Goal: Transaction & Acquisition: Obtain resource

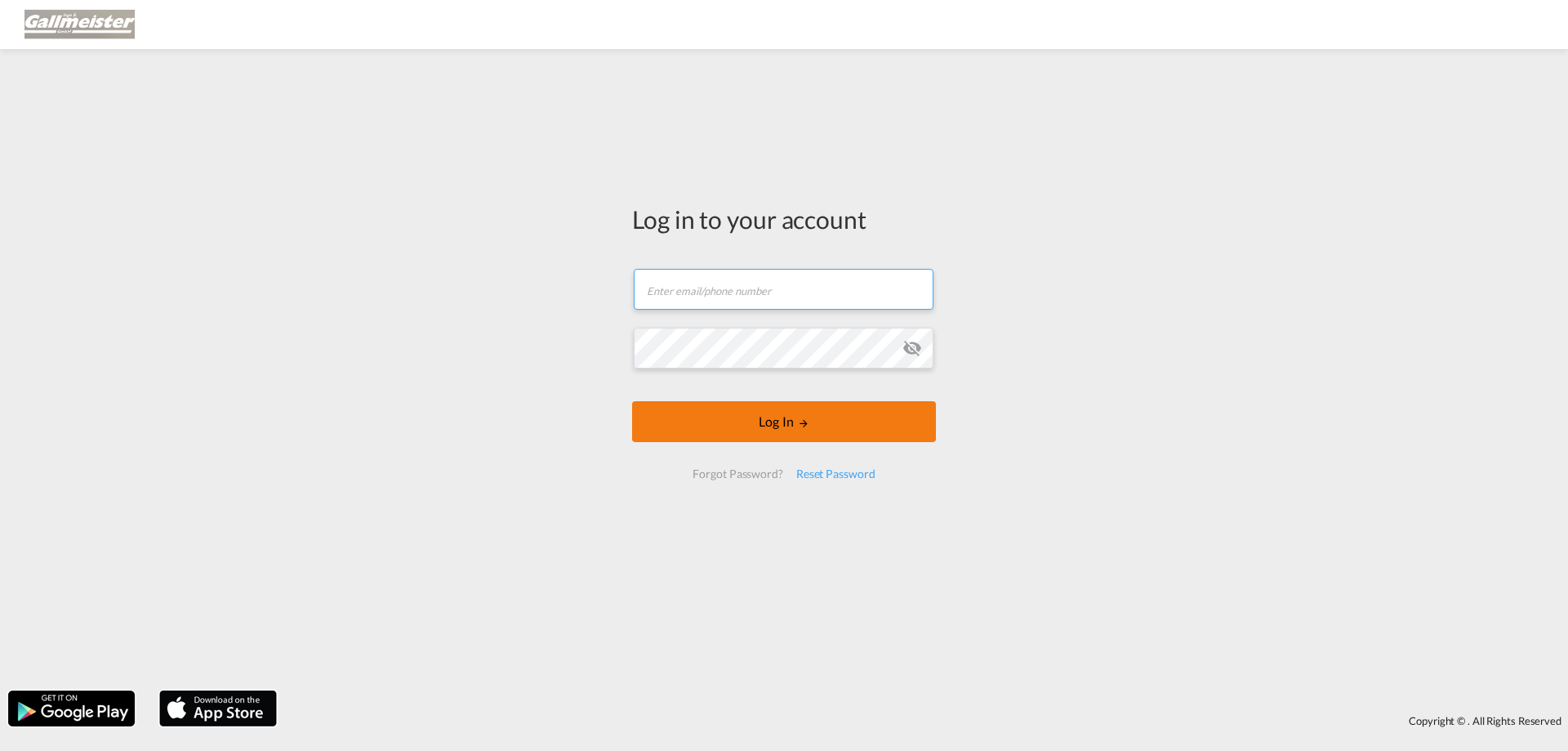
type input "[PERSON_NAME][EMAIL_ADDRESS][PERSON_NAME][DOMAIN_NAME]"
click at [766, 417] on button "Log In" at bounding box center [784, 421] width 304 height 41
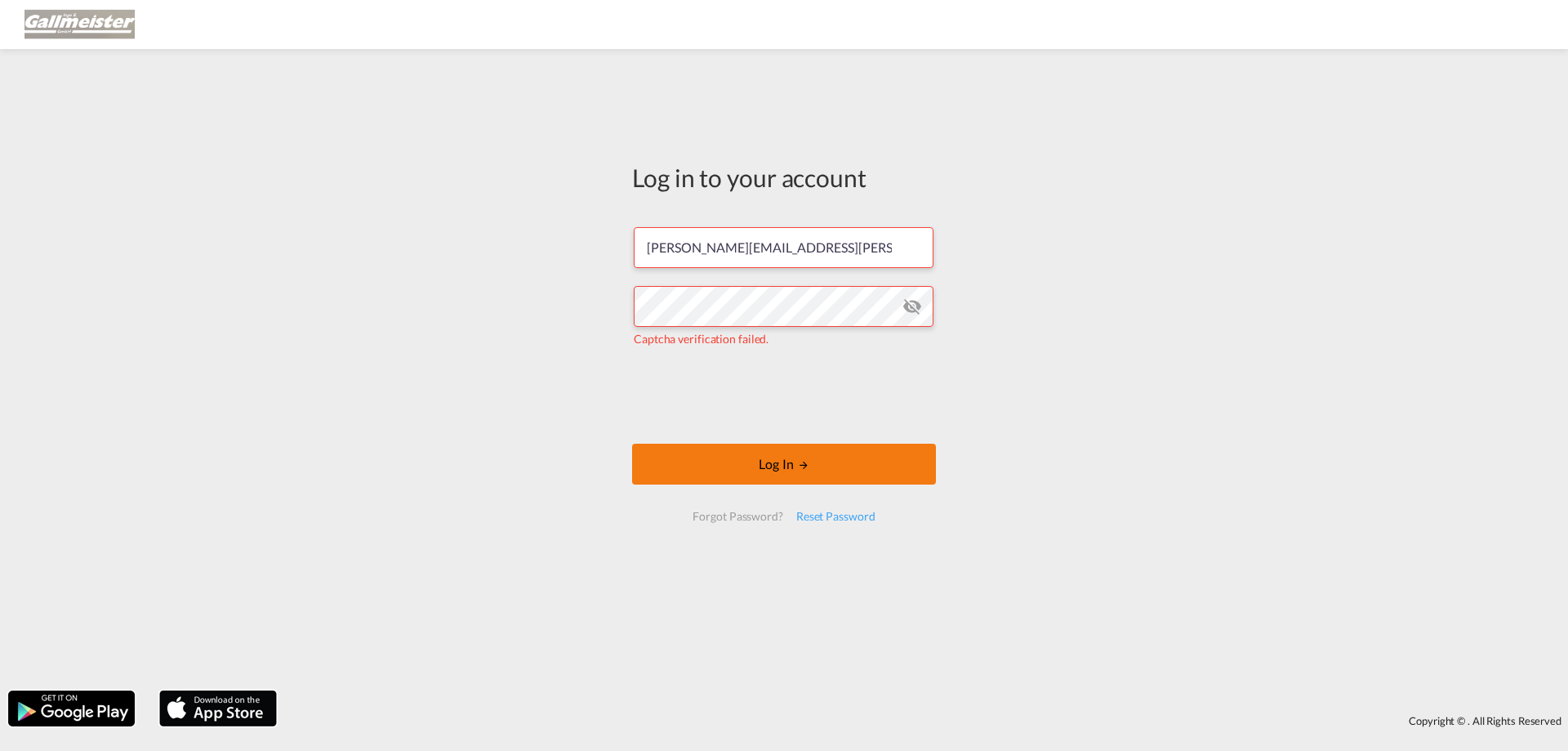
click at [741, 464] on button "Log In" at bounding box center [784, 464] width 304 height 41
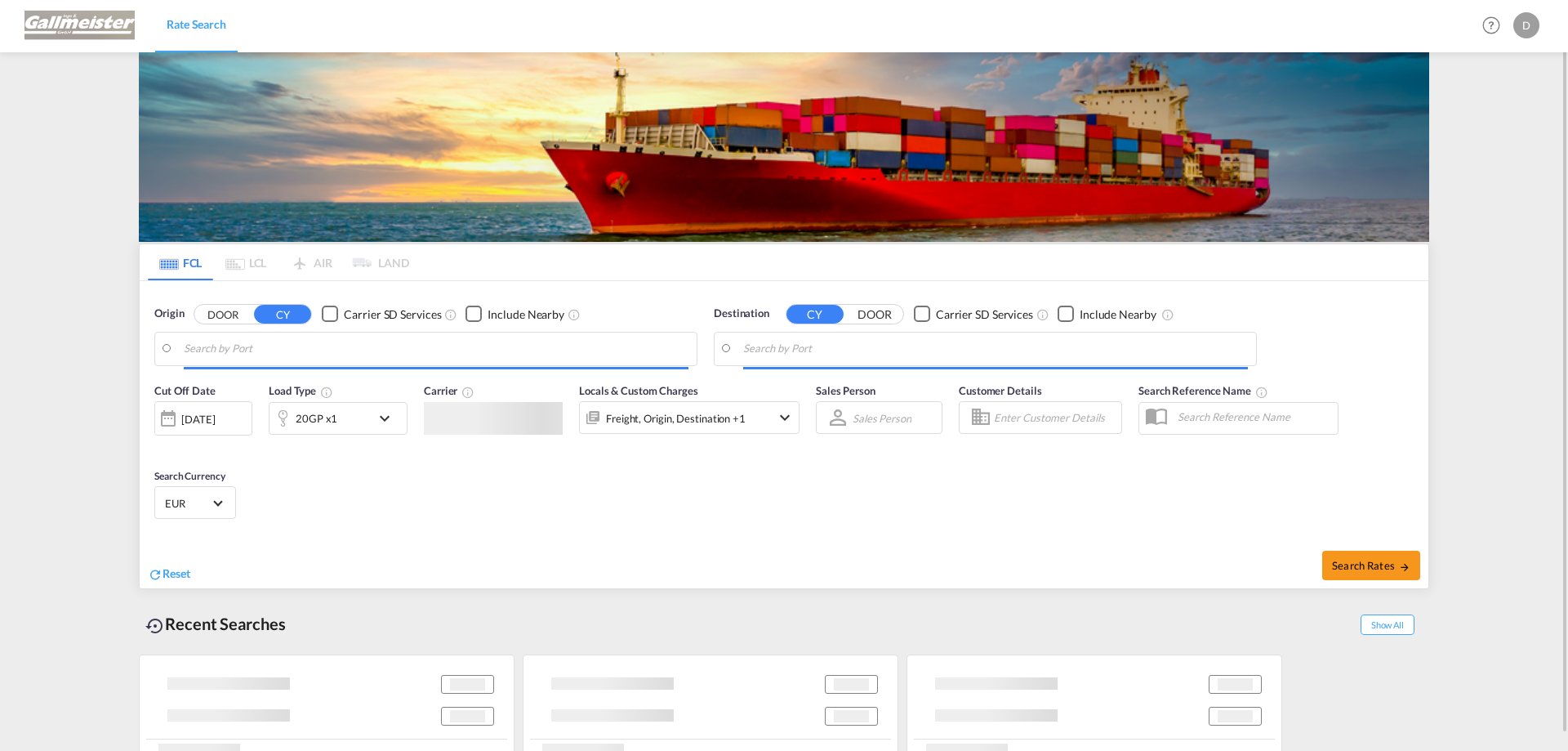
type input "Colombo, LKCMB"
type input "[GEOGRAPHIC_DATA], [GEOGRAPHIC_DATA]"
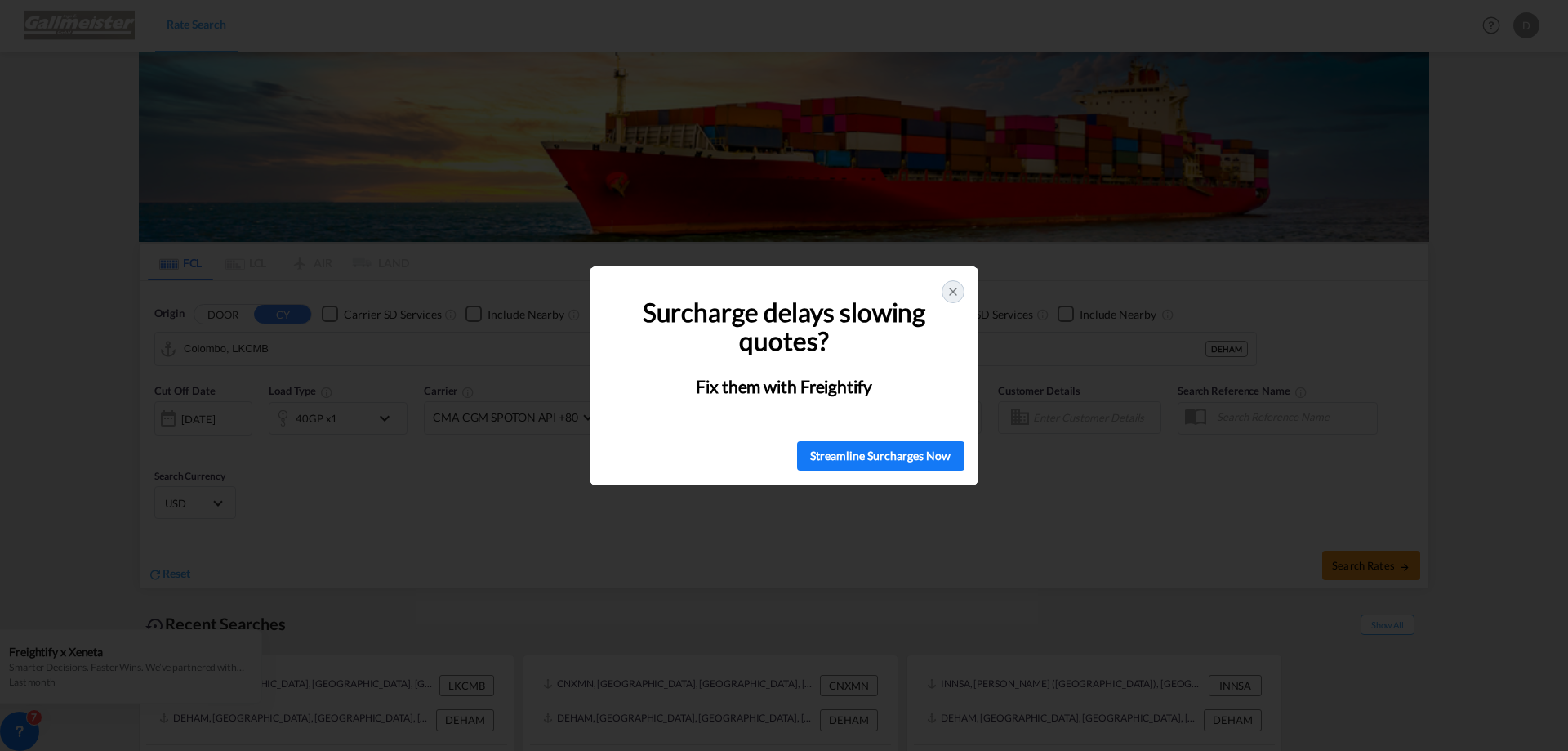
click at [956, 286] on icon at bounding box center [952, 291] width 13 height 13
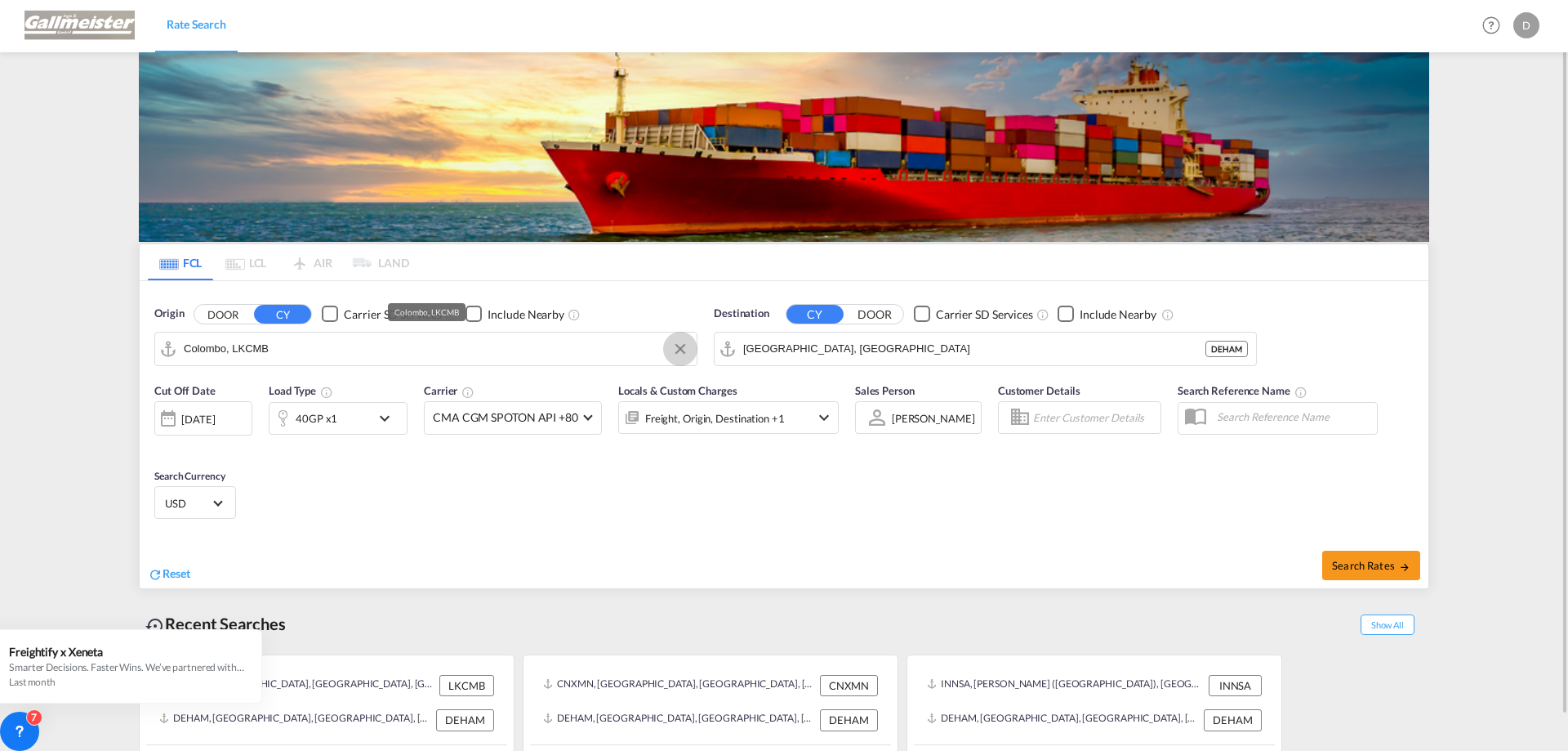
click at [678, 346] on button "Clear Input" at bounding box center [679, 348] width 24 height 24
click at [524, 355] on input "Search by Port" at bounding box center [436, 348] width 504 height 24
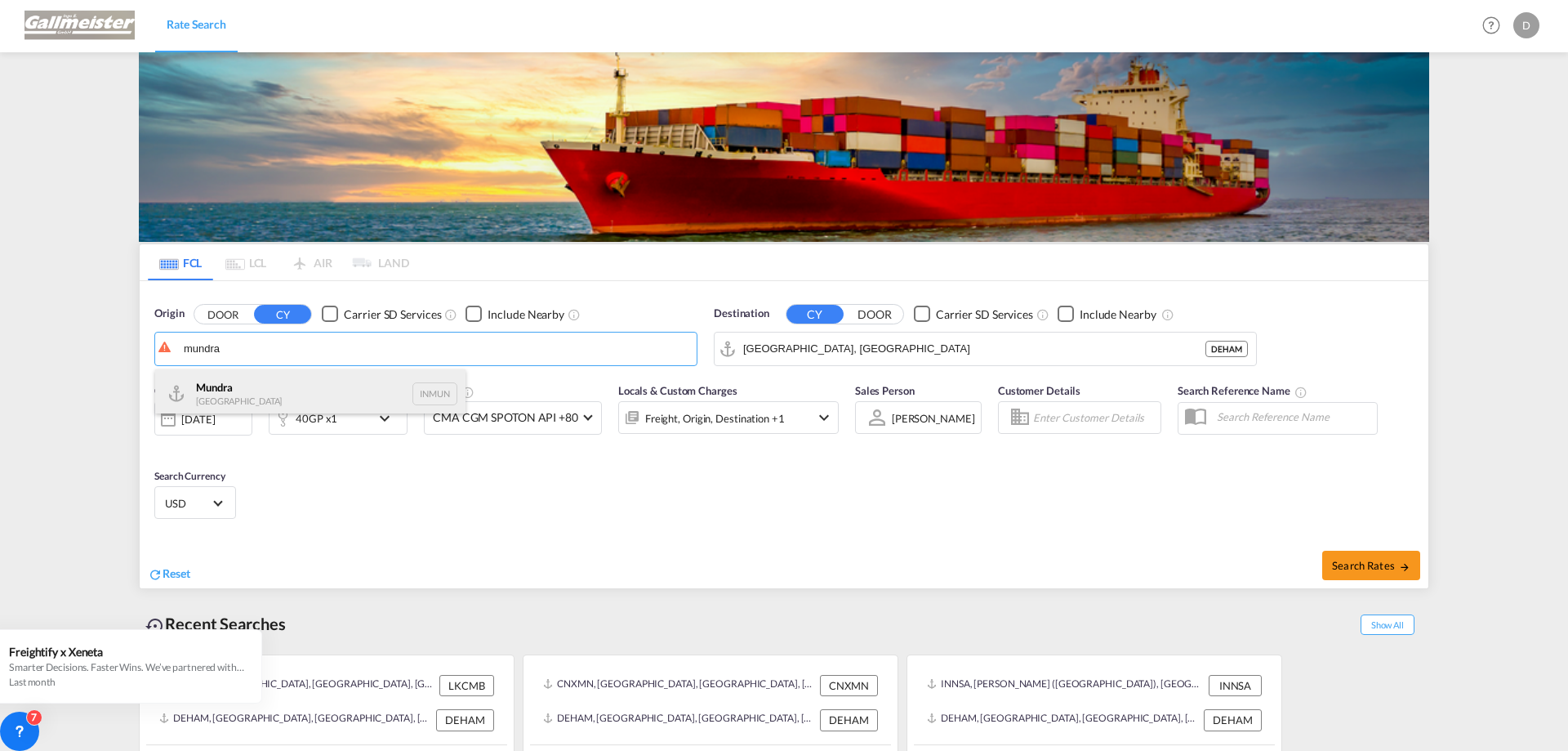
click at [240, 385] on div "Mundra India INMUN" at bounding box center [310, 394] width 310 height 49
type input "Mundra, INMUN"
click at [359, 414] on div "40GP x1" at bounding box center [321, 418] width 102 height 32
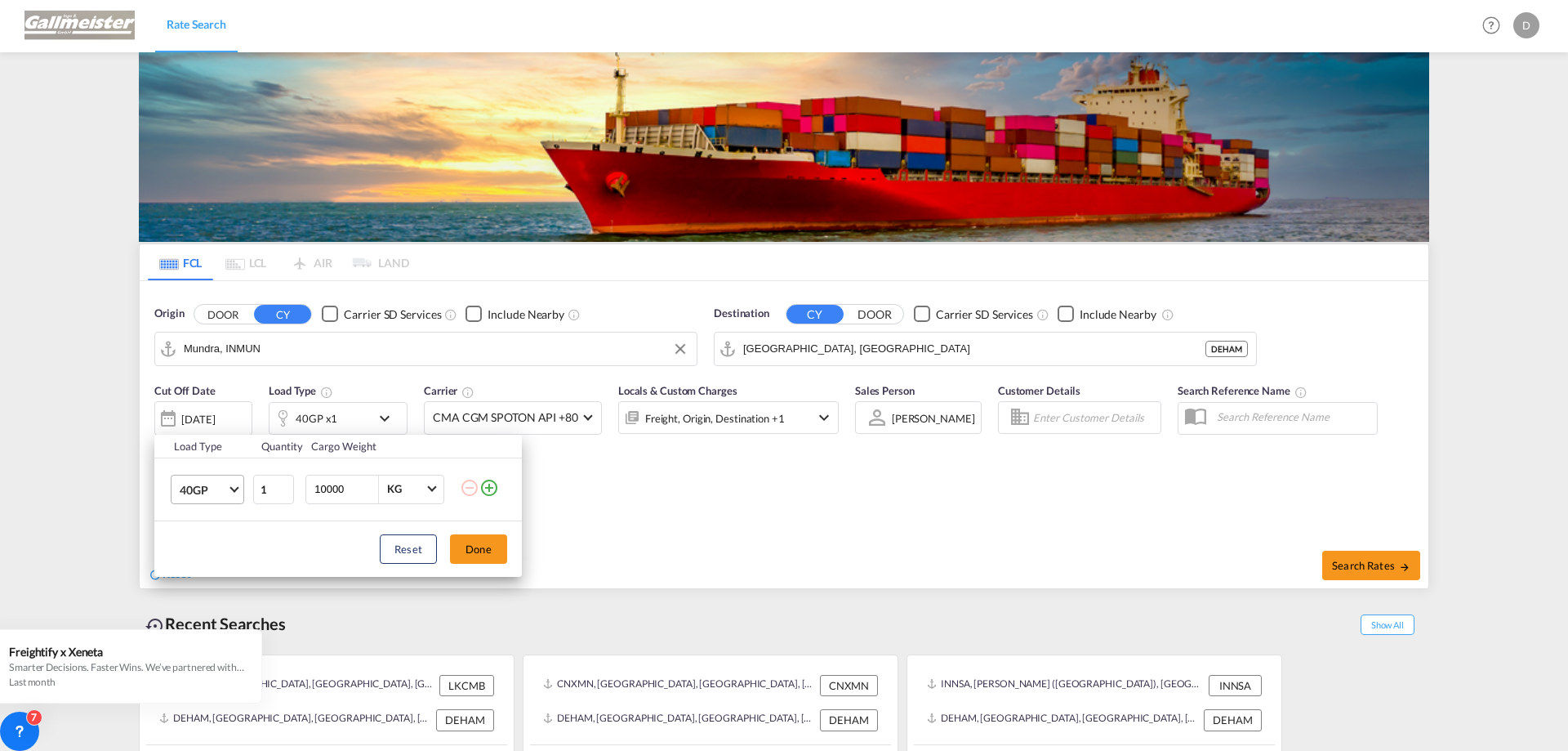
click at [229, 495] on md-select-value "40GP" at bounding box center [210, 489] width 65 height 27
click at [201, 454] on div "20GP" at bounding box center [194, 450] width 28 height 17
click at [371, 484] on input "10001" at bounding box center [345, 489] width 65 height 27
click at [371, 484] on input "10002" at bounding box center [345, 489] width 65 height 27
drag, startPoint x: 345, startPoint y: 490, endPoint x: 165, endPoint y: 488, distance: 180.0
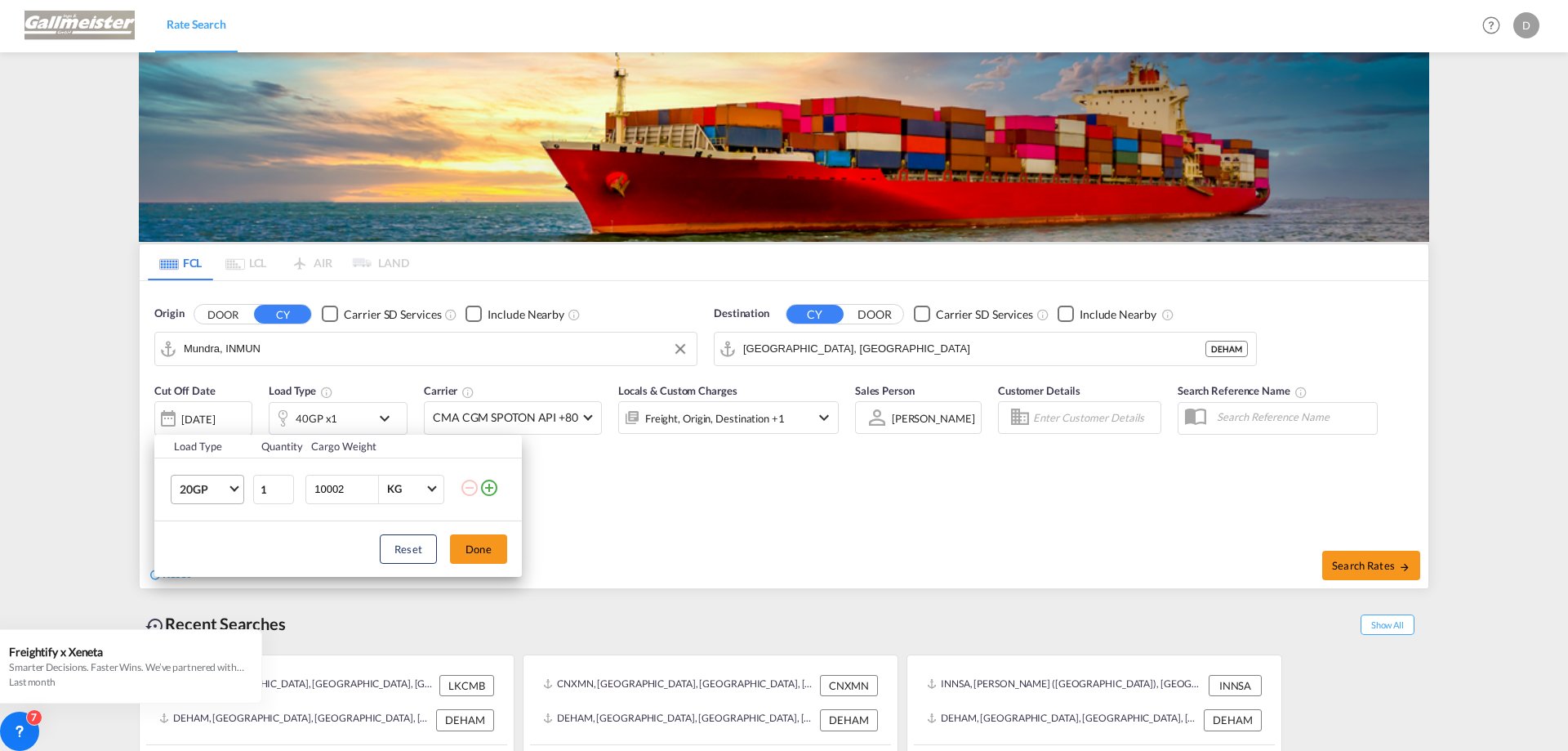
click at [181, 486] on tr "20GP 1 10002 KG KG" at bounding box center [338, 489] width 368 height 63
type input "16000"
click at [489, 547] on button "Done" at bounding box center [478, 549] width 57 height 29
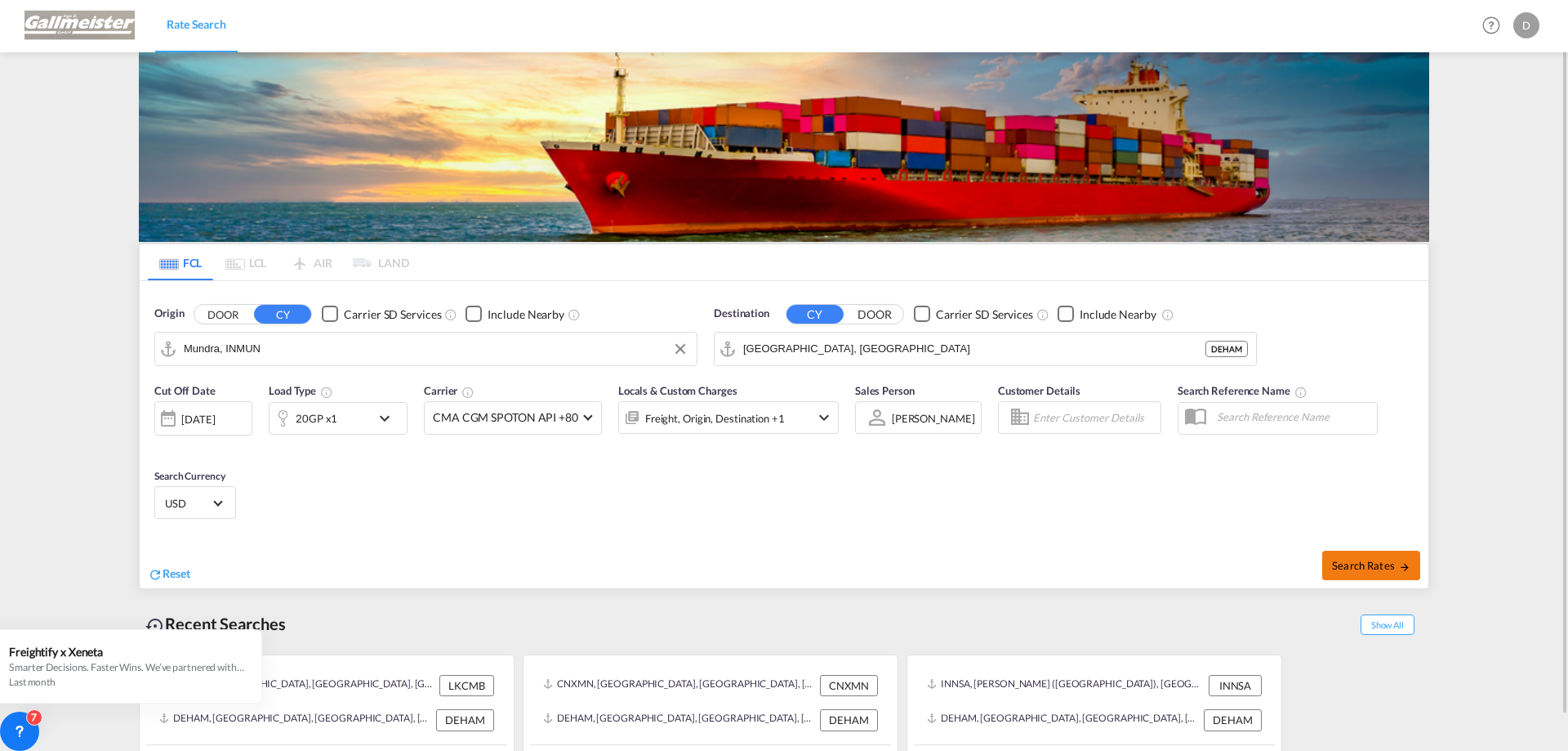
click at [1350, 568] on span "Search Rates" at bounding box center [1371, 564] width 78 height 13
type input "INMUN to DEHAM / [DATE]"
